Goal: Communication & Community: Connect with others

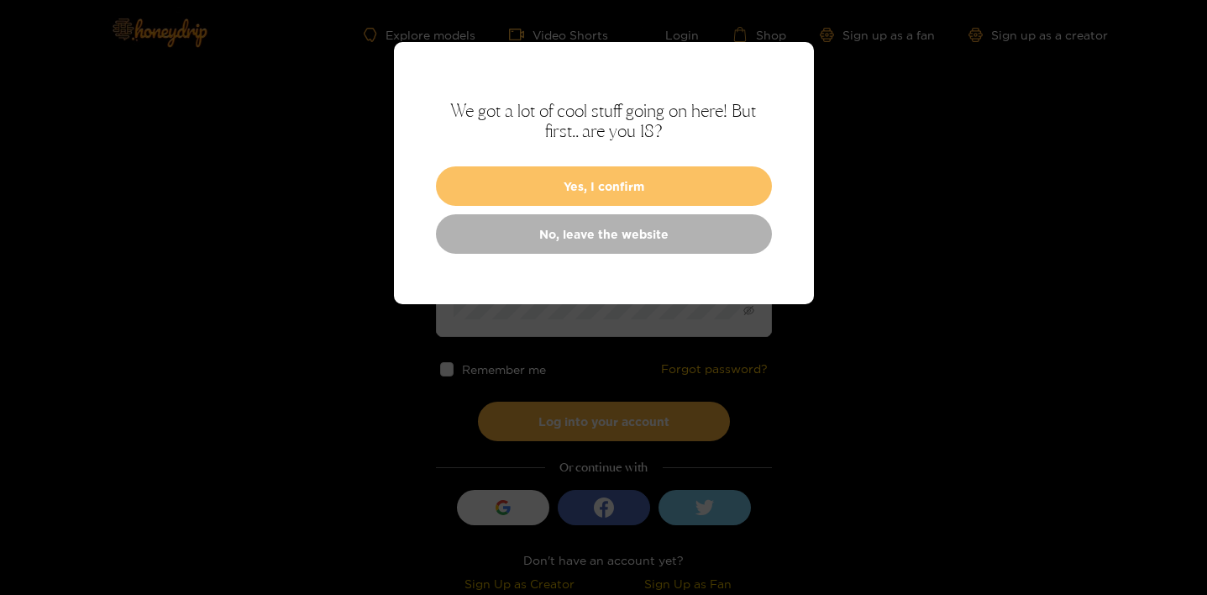
click at [531, 172] on button "Yes, I confirm" at bounding box center [604, 185] width 336 height 39
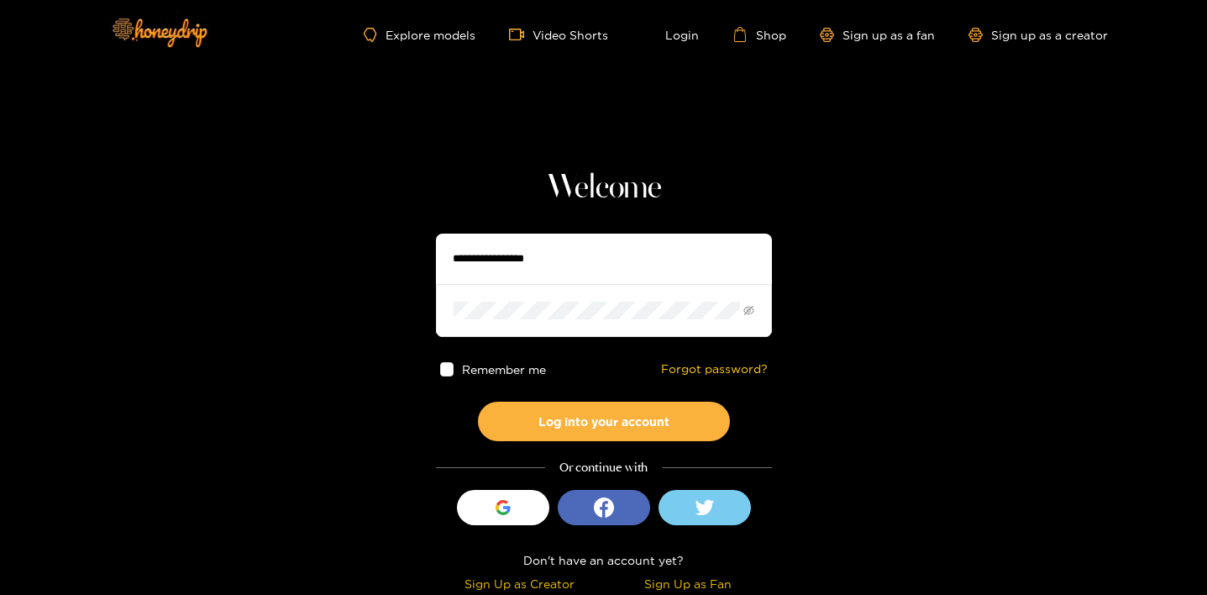
click at [550, 251] on input "text" at bounding box center [604, 259] width 336 height 50
click at [544, 263] on input "text" at bounding box center [604, 259] width 336 height 50
type input "******"
click at [538, 301] on span at bounding box center [604, 310] width 336 height 52
click at [478, 402] on button "Log into your account" at bounding box center [604, 421] width 252 height 39
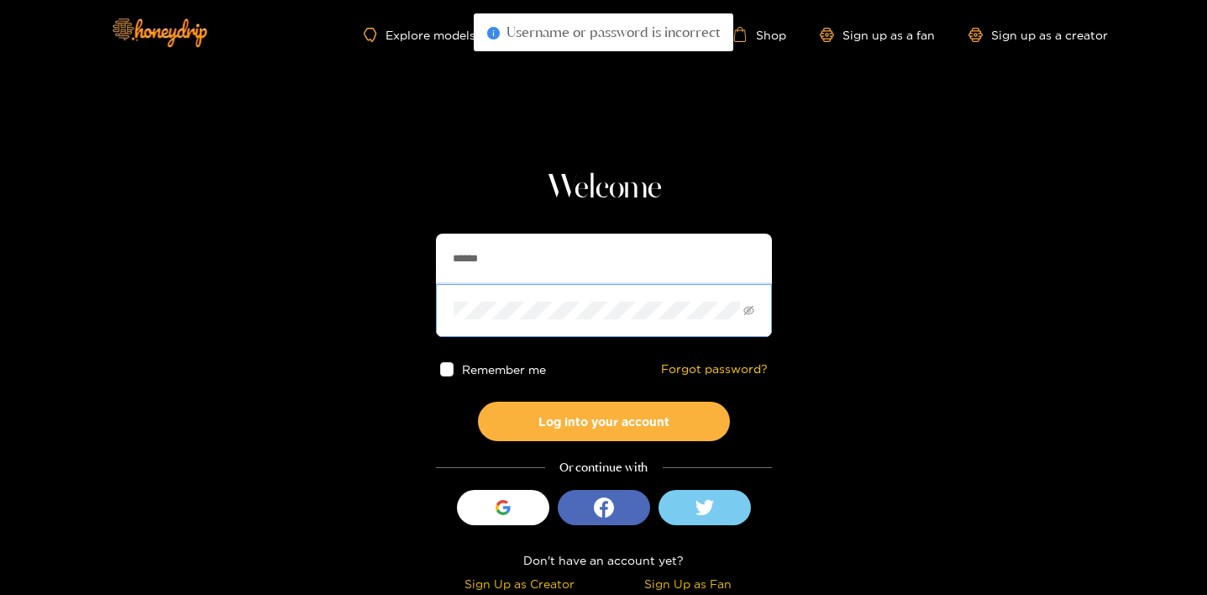
click at [478, 402] on button "Log into your account" at bounding box center [604, 421] width 252 height 39
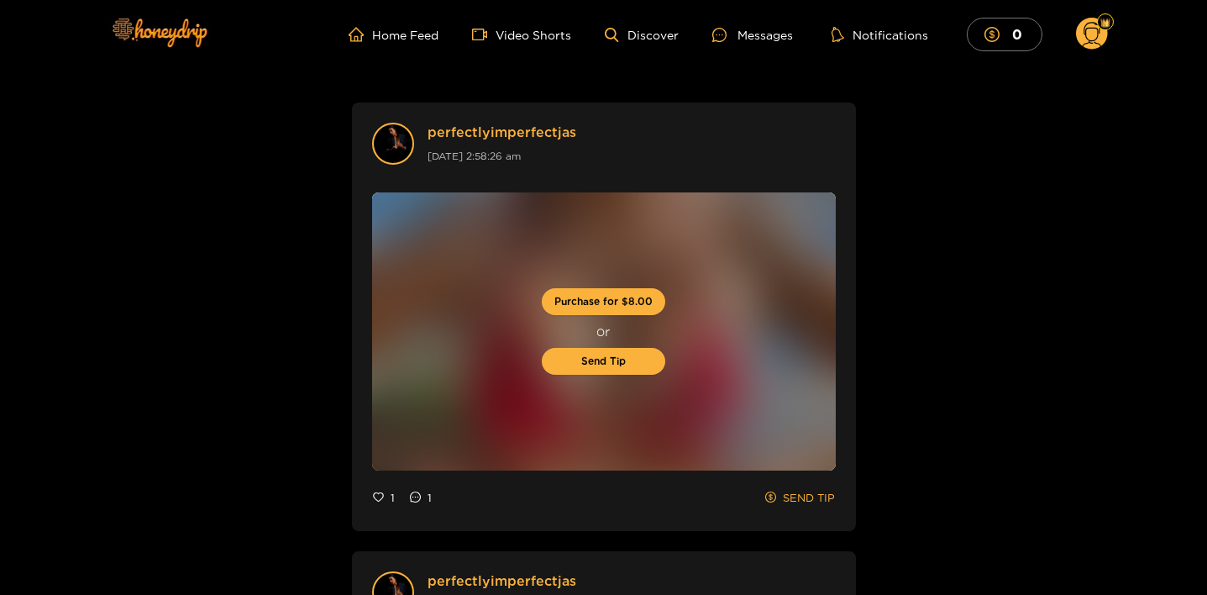
click at [745, 55] on div "Home Feed Video Shorts Discover Messages Notifications 0 0 0 videos discover me…" at bounding box center [604, 34] width 1008 height 69
click at [747, 38] on div "Messages" at bounding box center [752, 34] width 81 height 19
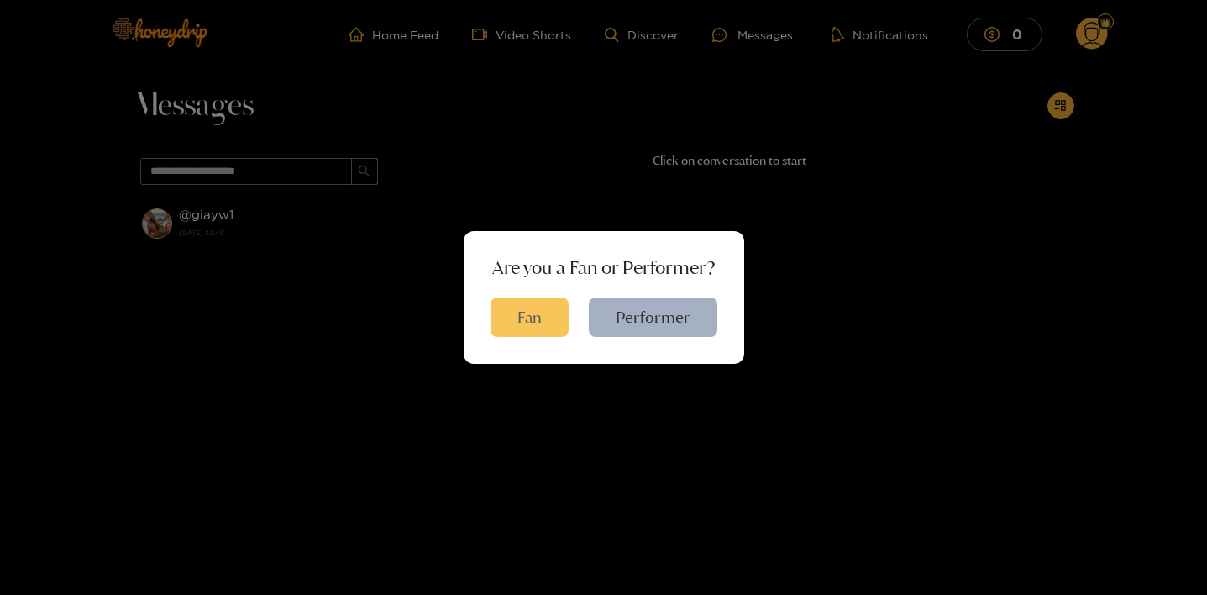
click at [549, 320] on button "Fan" at bounding box center [530, 316] width 78 height 39
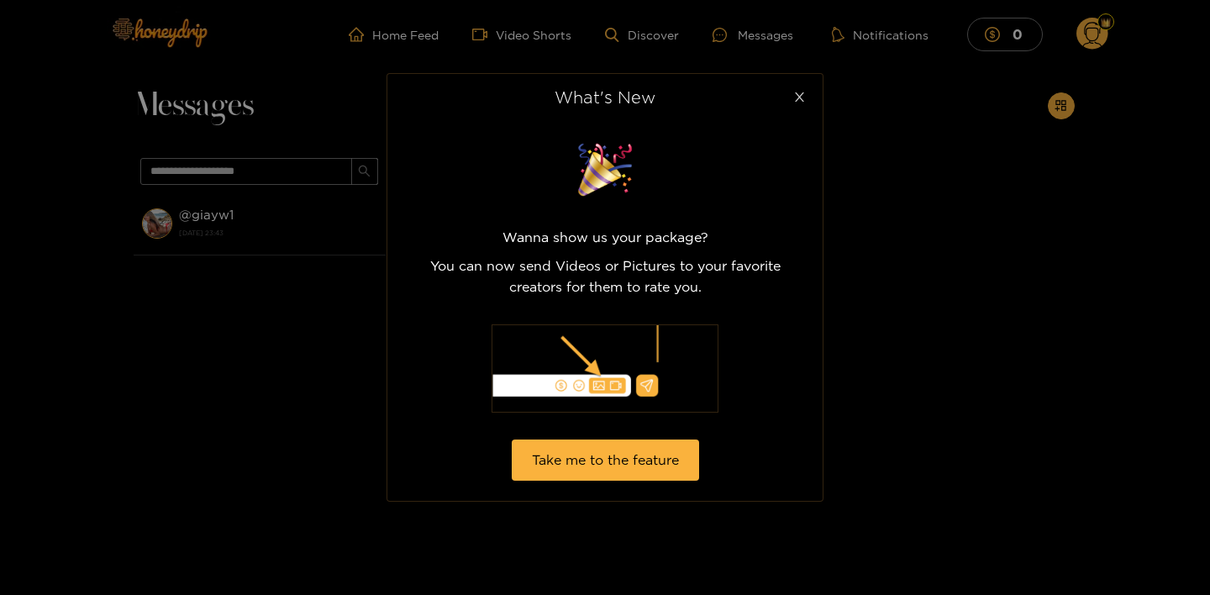
click at [808, 92] on span "Close" at bounding box center [798, 97] width 47 height 47
